Goal: Check status: Check status

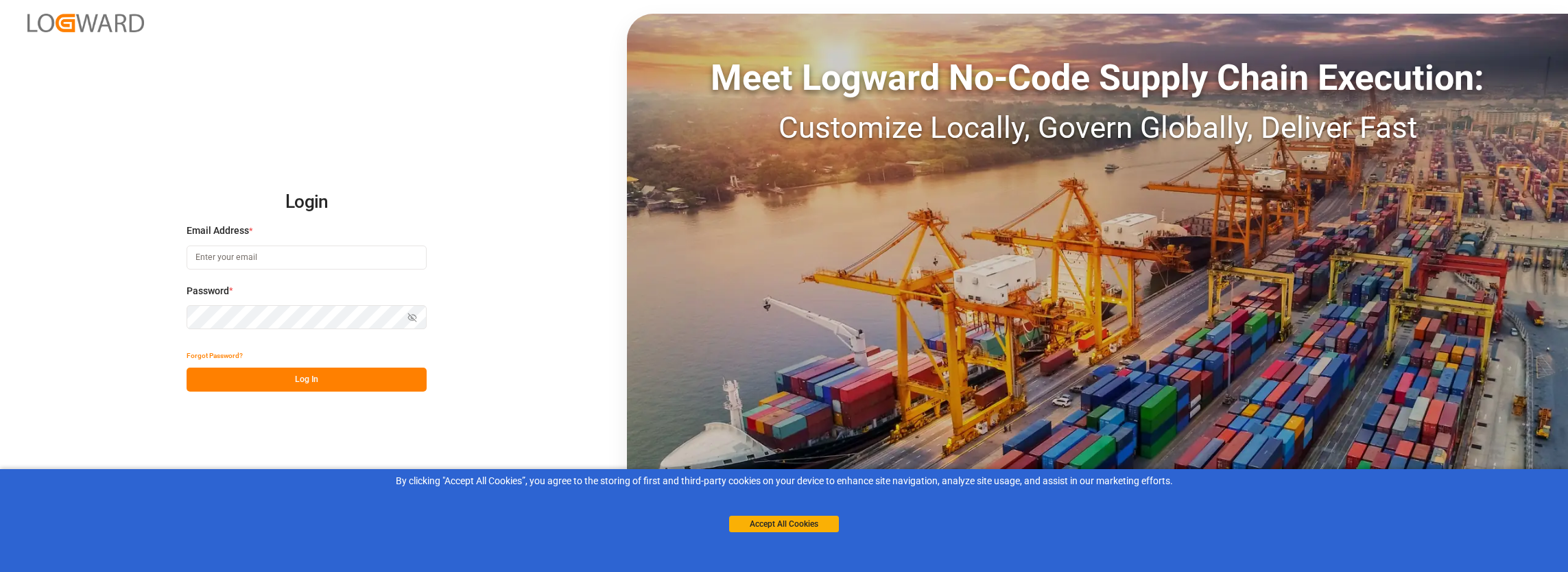
click at [286, 259] on input at bounding box center [307, 257] width 240 height 24
type input "[PERSON_NAME][EMAIL_ADDRESS][PERSON_NAME][DOMAIN_NAME]"
click at [287, 378] on button "Log In" at bounding box center [307, 379] width 240 height 24
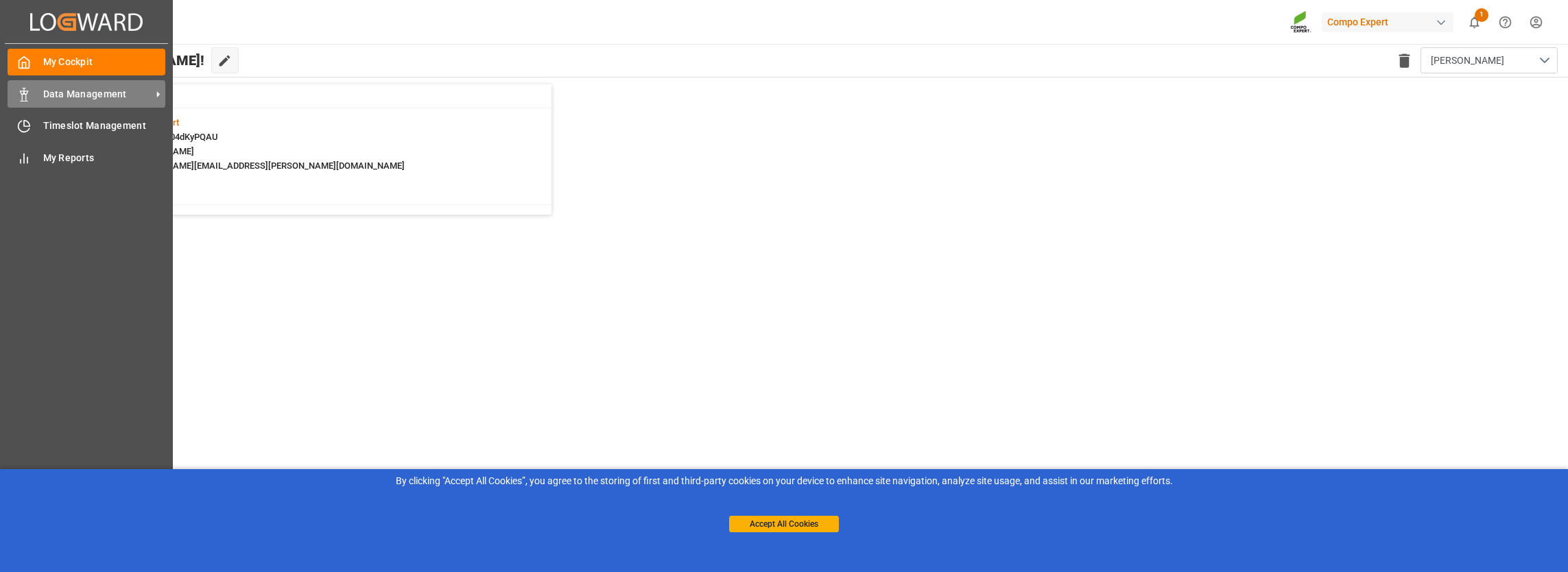
click at [75, 90] on span "Data Management" at bounding box center [97, 94] width 108 height 14
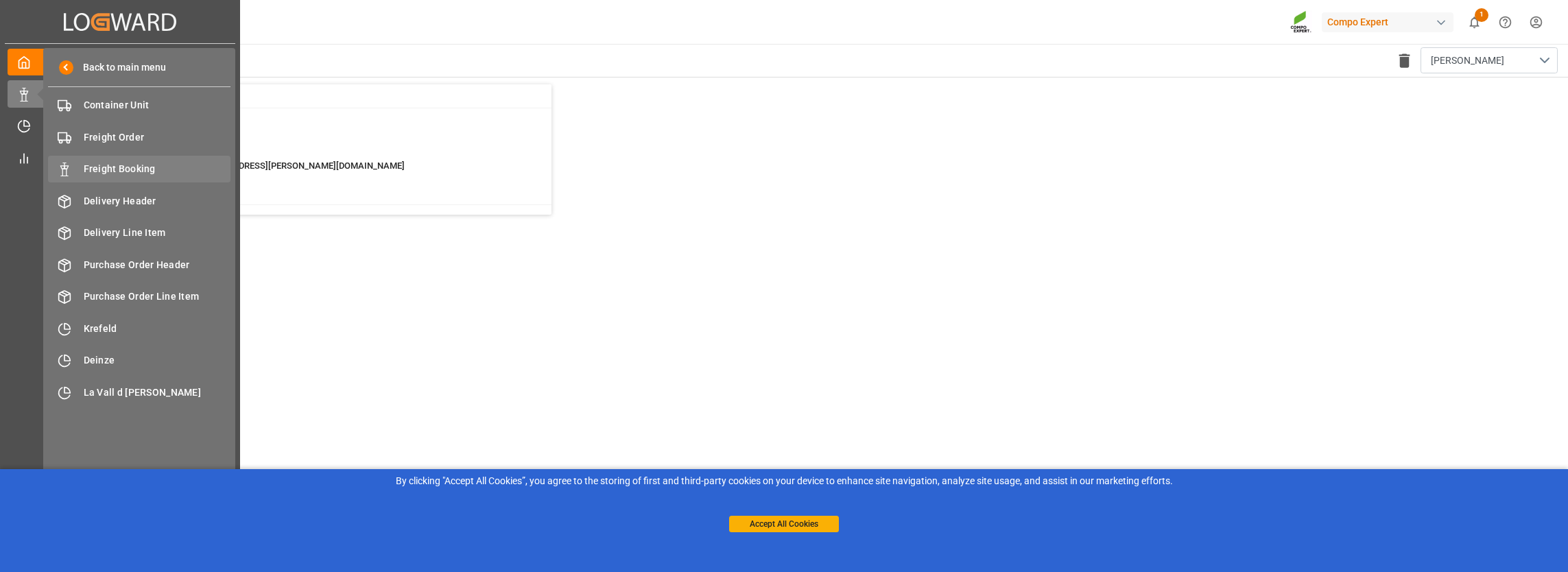
click at [100, 163] on span "Freight Booking" at bounding box center [157, 169] width 148 height 14
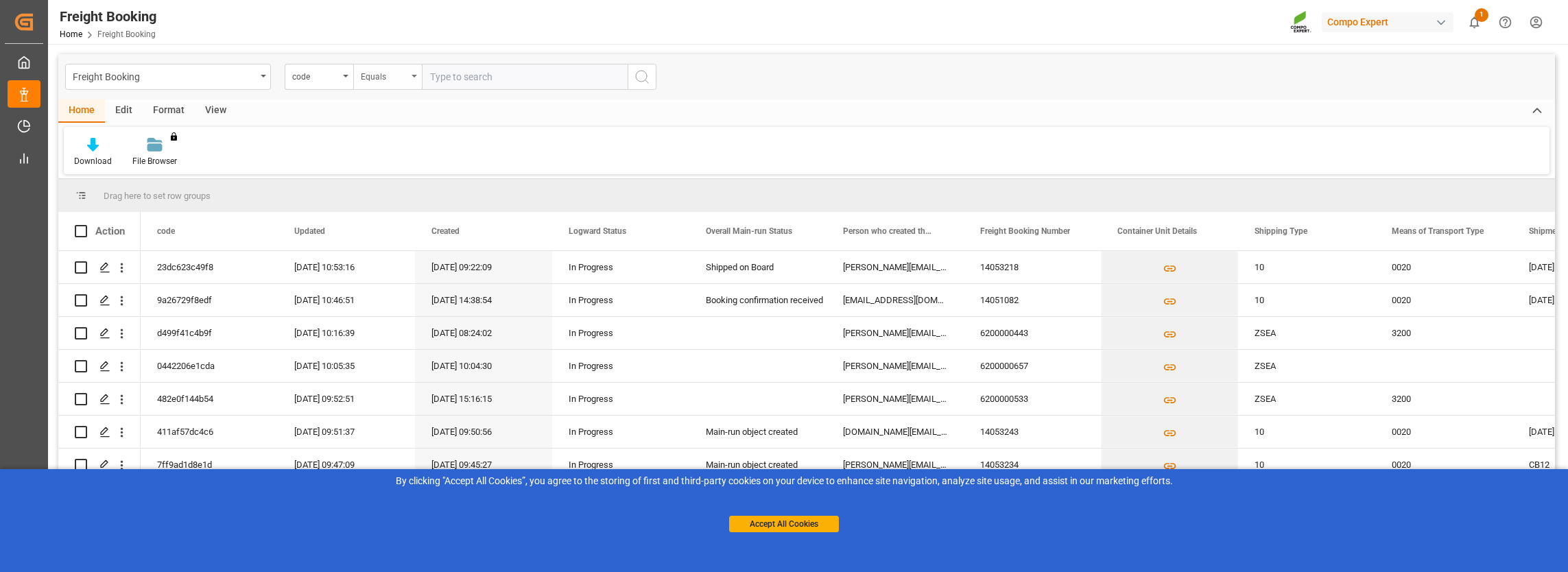
click at [390, 79] on div "Equals" at bounding box center [384, 75] width 47 height 16
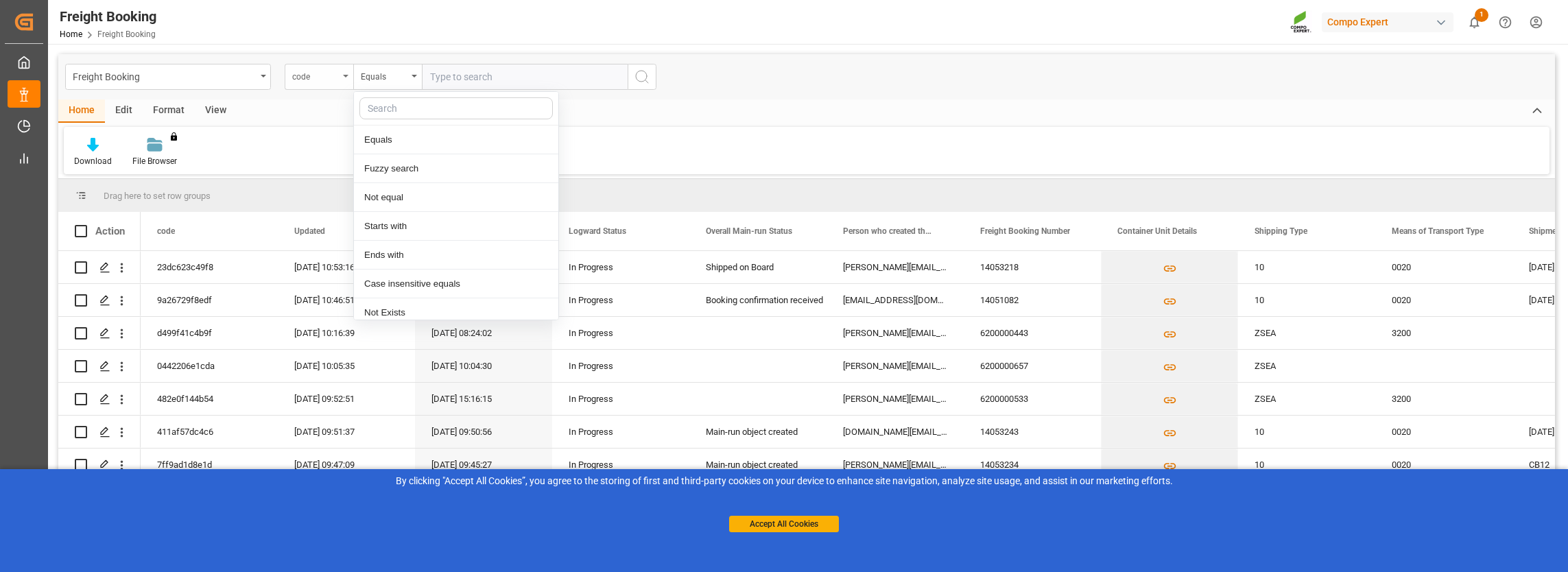
click at [289, 78] on div "code" at bounding box center [319, 77] width 68 height 26
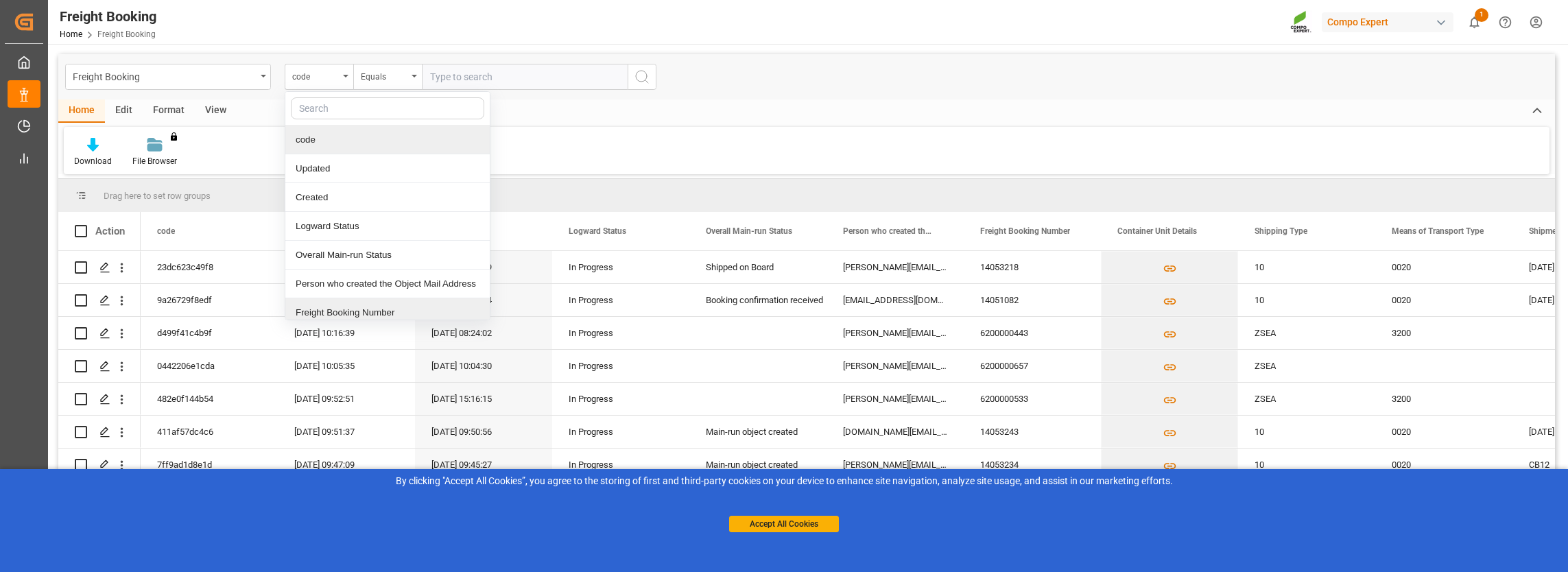
click at [353, 310] on div "Freight Booking Number" at bounding box center [388, 313] width 205 height 29
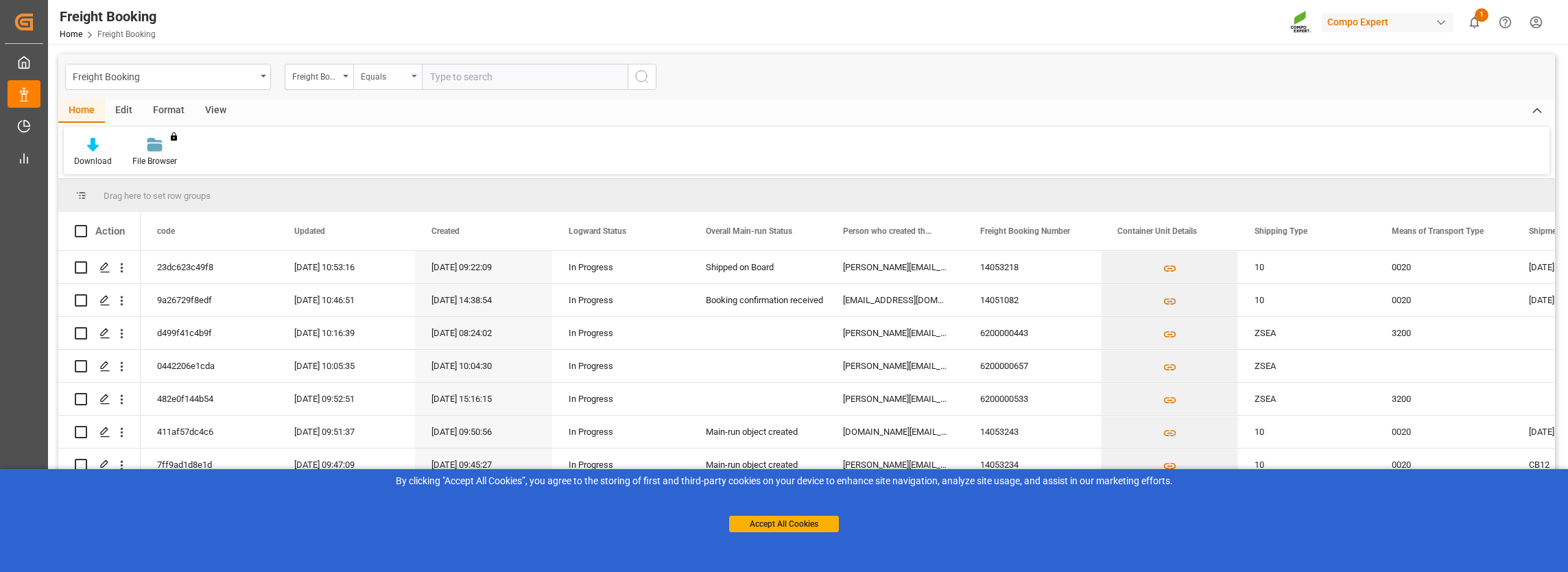
click at [384, 84] on div "Equals" at bounding box center [387, 77] width 68 height 26
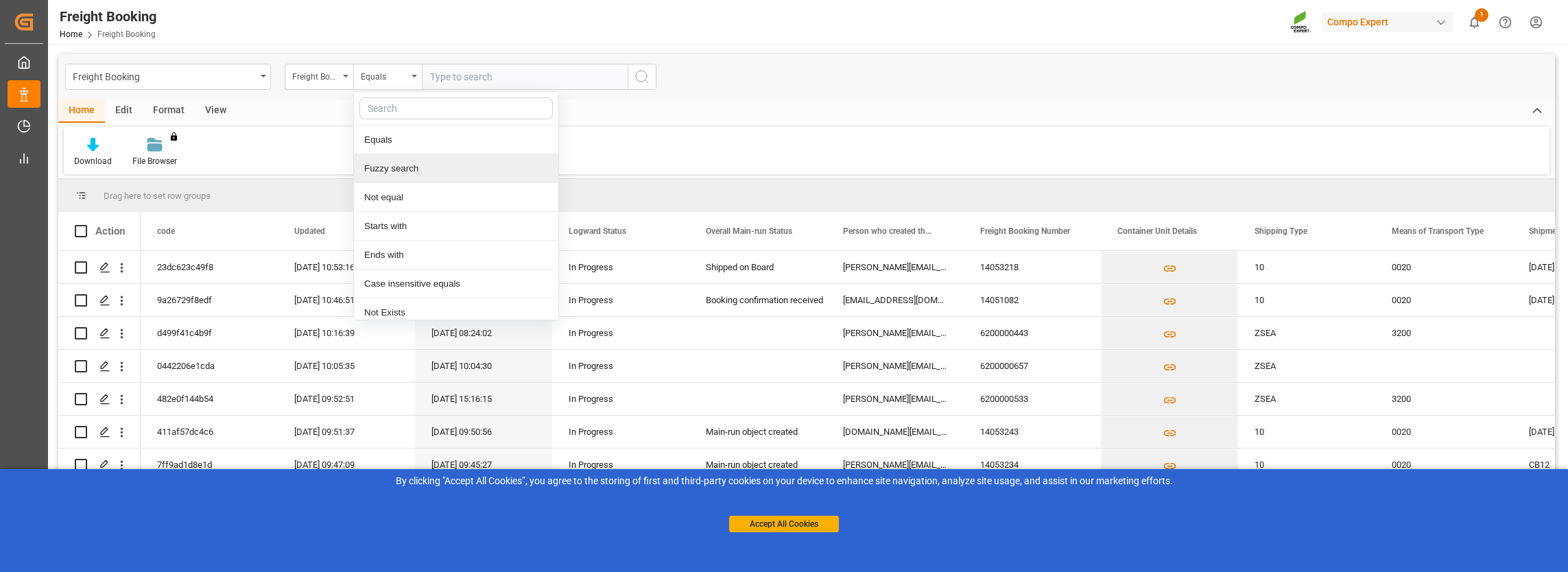
drag, startPoint x: 391, startPoint y: 166, endPoint x: 468, endPoint y: 75, distance: 119.2
click at [391, 166] on div "Fuzzy search" at bounding box center [456, 169] width 205 height 29
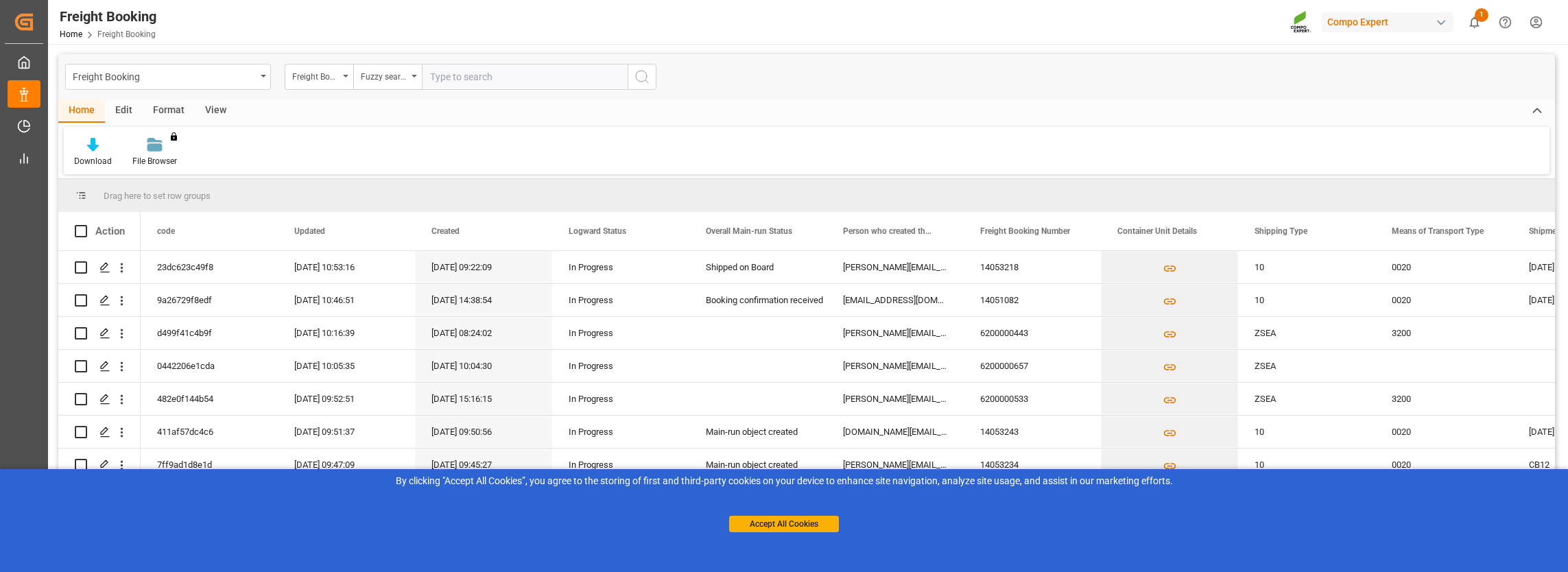
click at [471, 72] on input "text" at bounding box center [524, 77] width 205 height 26
paste input "6200000420"
type input "6200000420"
click at [639, 77] on icon "search button" at bounding box center [641, 76] width 16 height 16
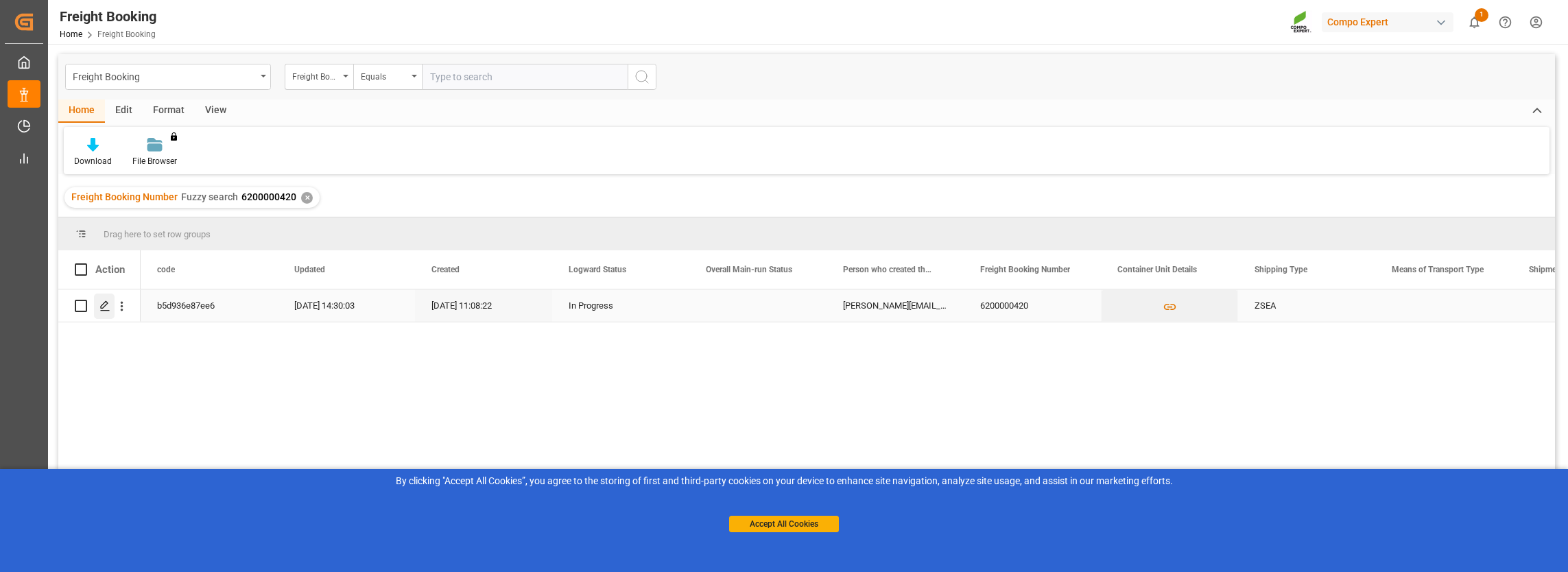
click at [103, 303] on polygon "Press SPACE to select this row." at bounding box center [104, 305] width 7 height 7
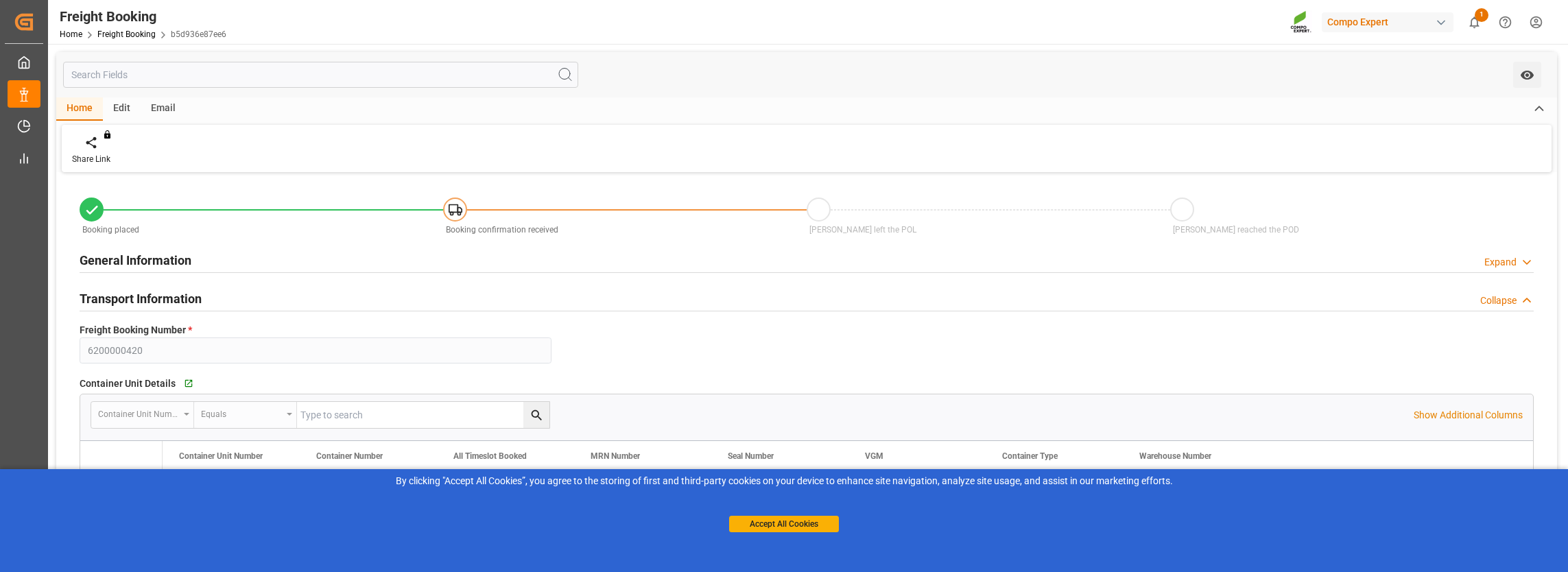
type input "USLGB"
type input "0"
type input "19656.96"
type input "[DATE] 07:00"
type input "[DATE] 11:08"
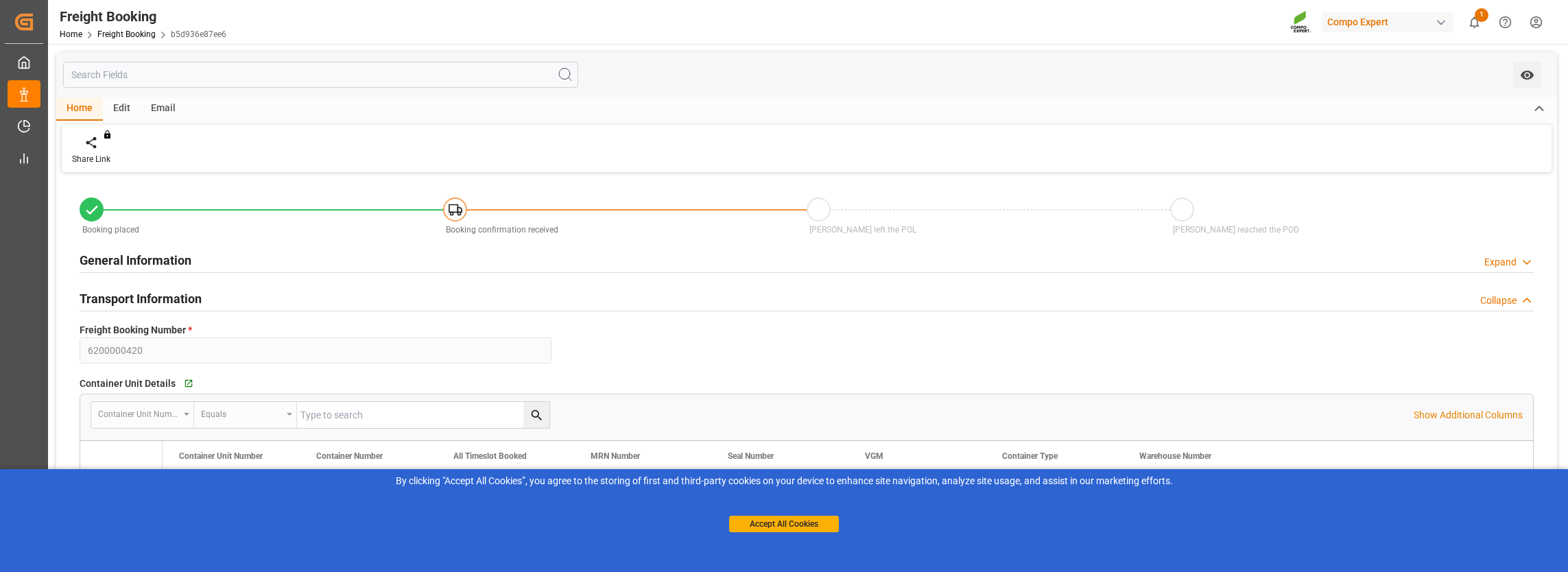
type input "[DATE] 11:09"
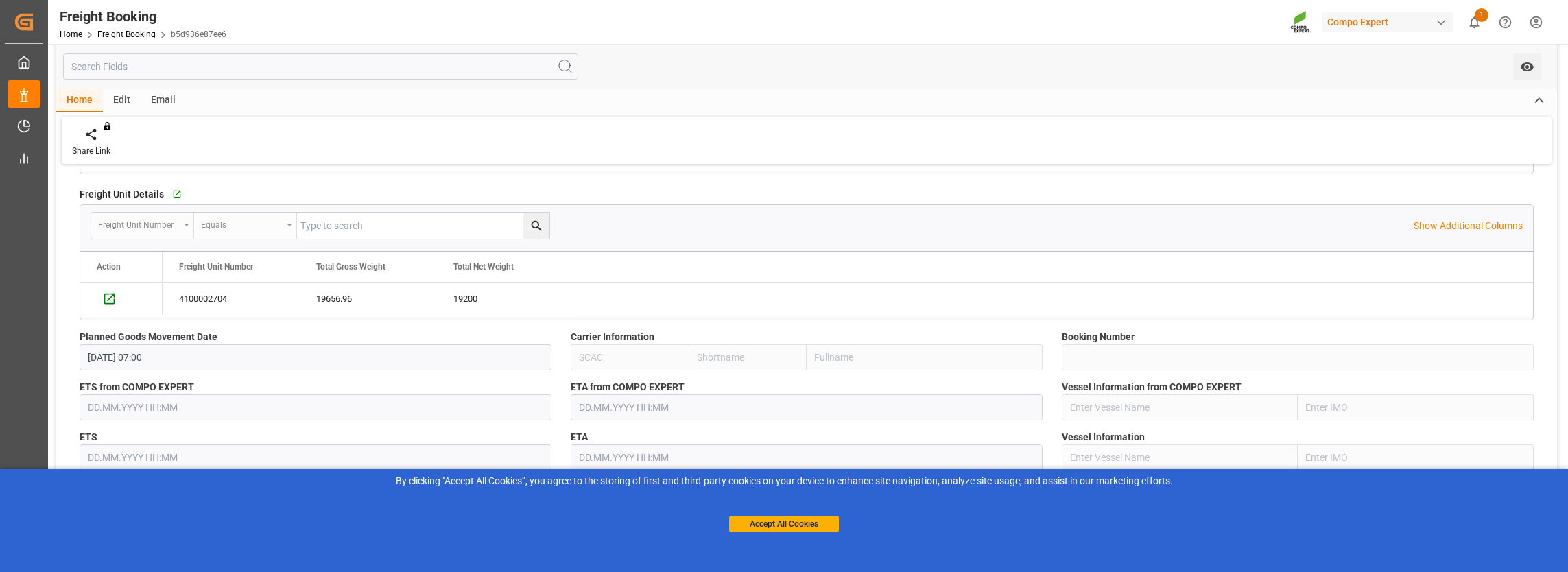
scroll to position [685, 0]
